Goal: Information Seeking & Learning: Learn about a topic

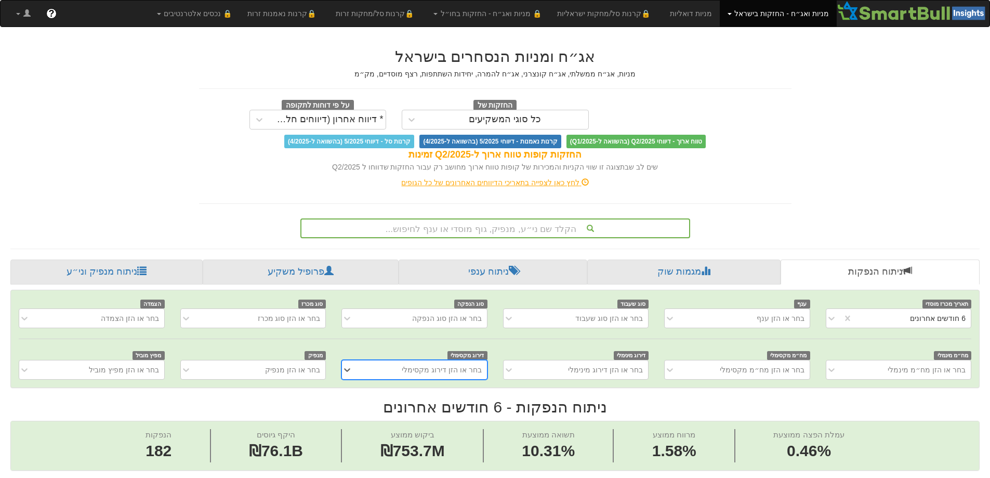
scroll to position [20, 0]
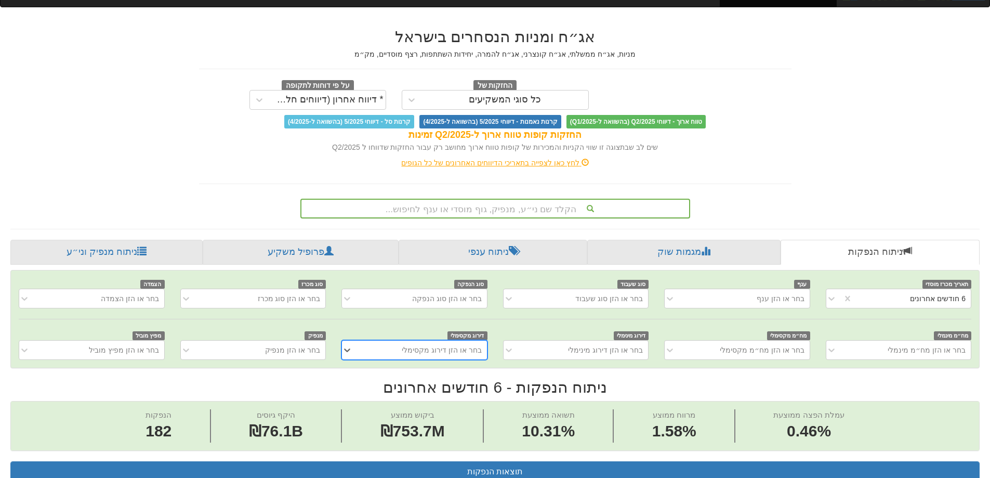
click at [511, 218] on div "הקלד שם ני״ע, מנפיק, גוף מוסדי או ענף לחיפוש..." at bounding box center [495, 209] width 390 height 20
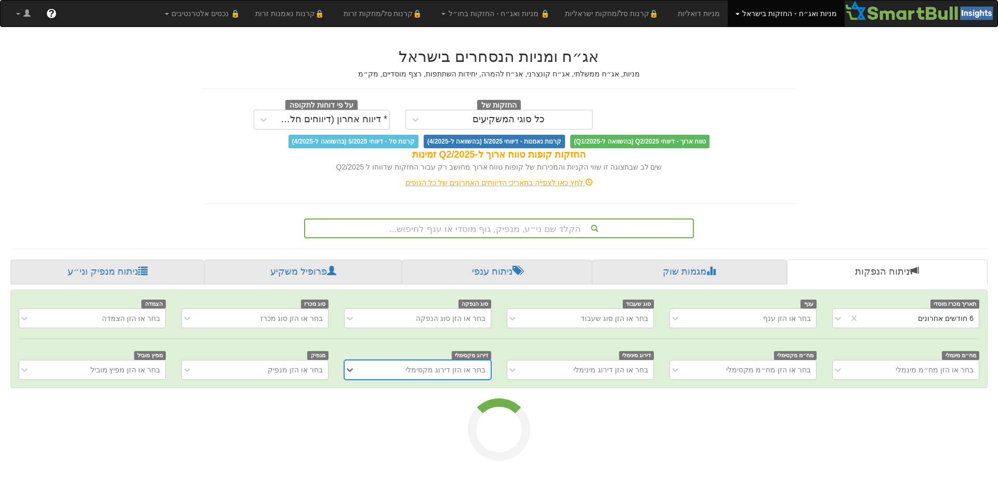
click at [426, 222] on div "הקלד שם ני״ע, מנפיק, גוף מוסדי או ענף לחיפוש..." at bounding box center [499, 228] width 390 height 20
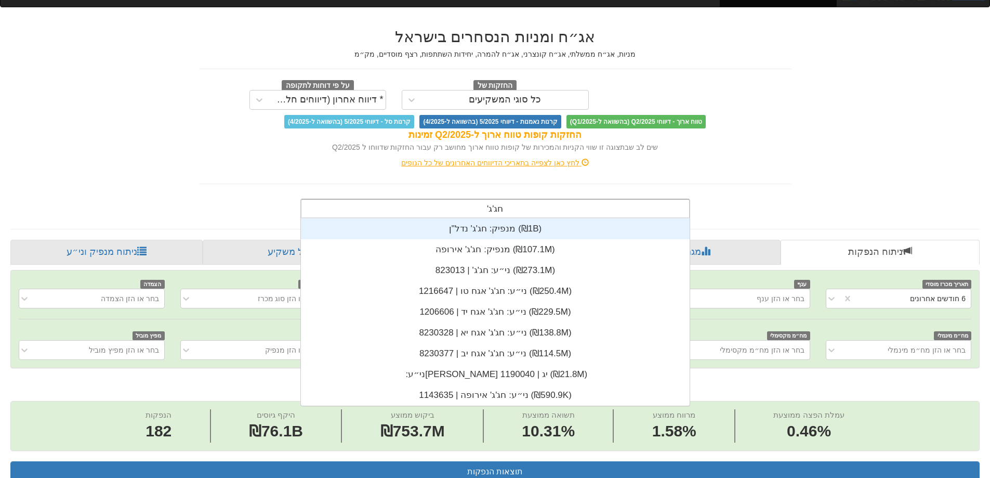
scroll to position [42, 0]
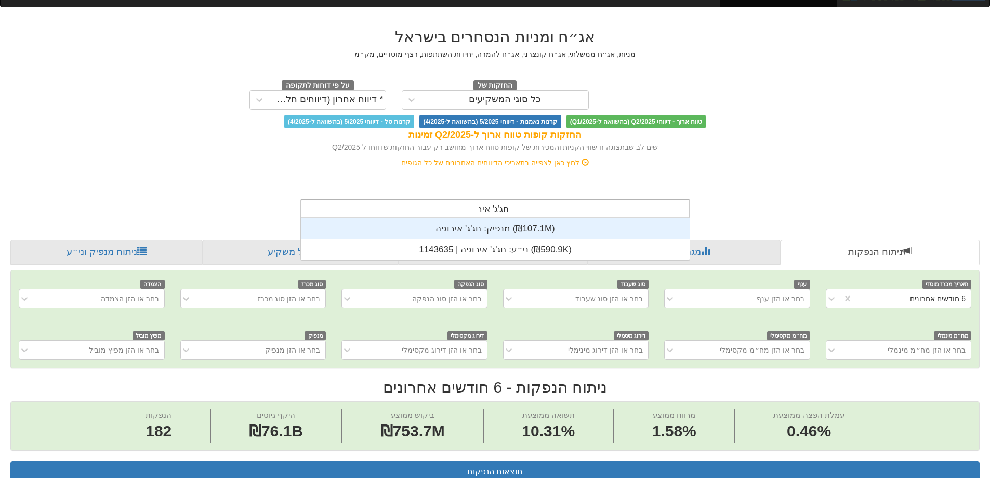
type input "חג'ג' אירו"
click at [480, 229] on div "מנפיק: ‏חג'ג' אירופה ‎(₪107.1M)‎" at bounding box center [495, 228] width 389 height 21
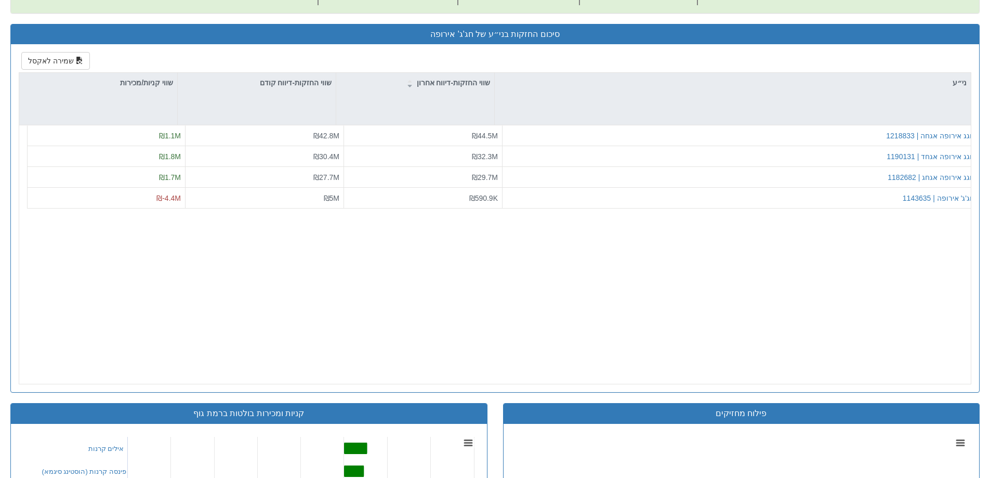
scroll to position [416, 0]
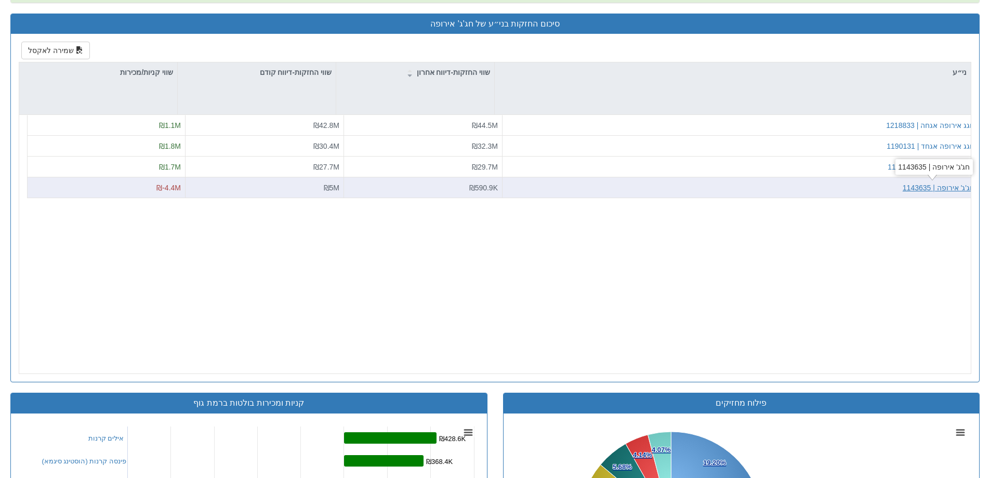
click at [945, 185] on div "חג'ג' אירופה | 1143635" at bounding box center [939, 187] width 72 height 10
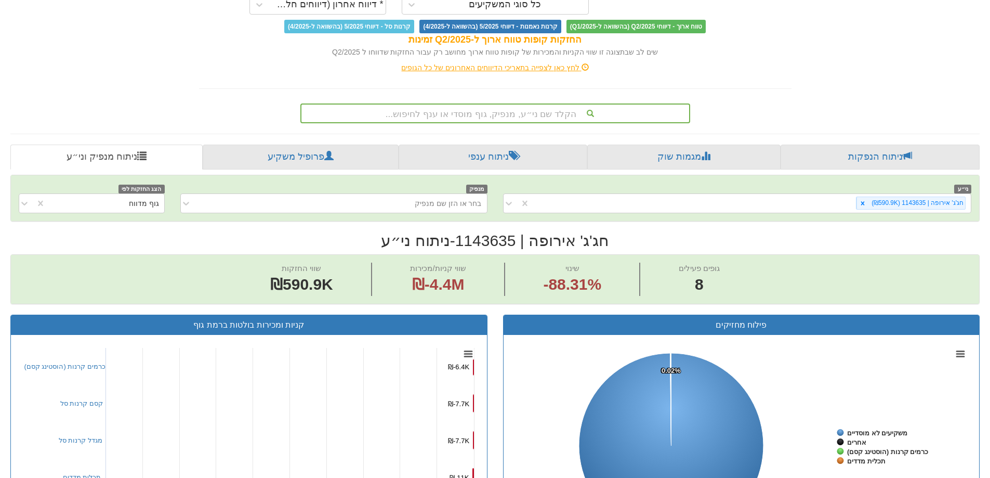
scroll to position [35, 0]
